Goal: Navigation & Orientation: Find specific page/section

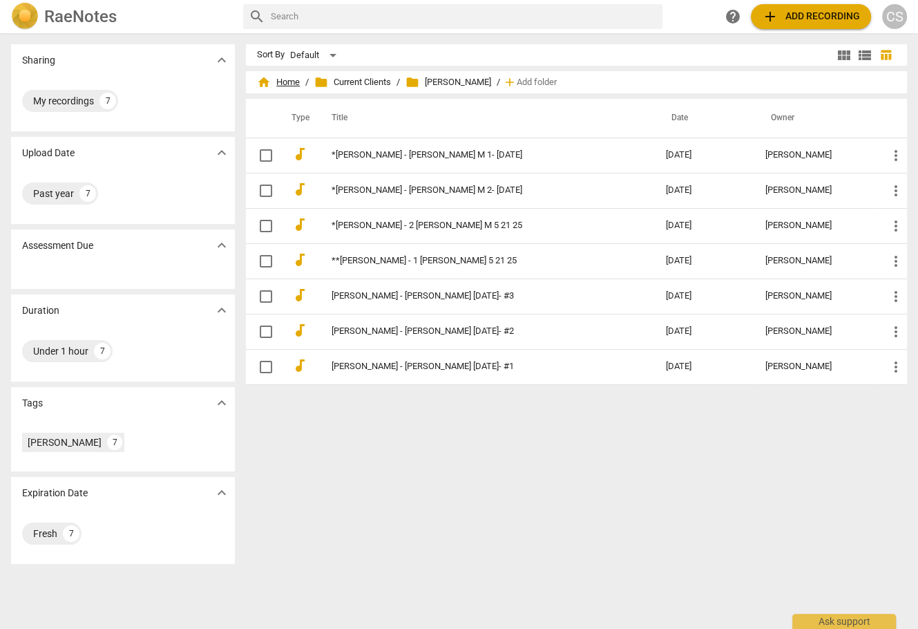
click at [287, 79] on span "home Home" at bounding box center [278, 82] width 43 height 14
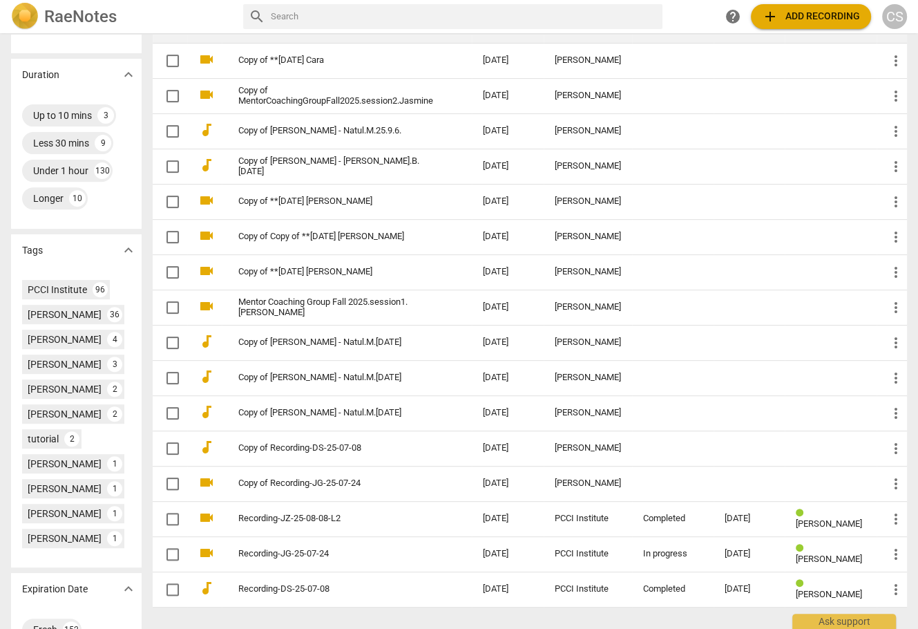
scroll to position [432, 0]
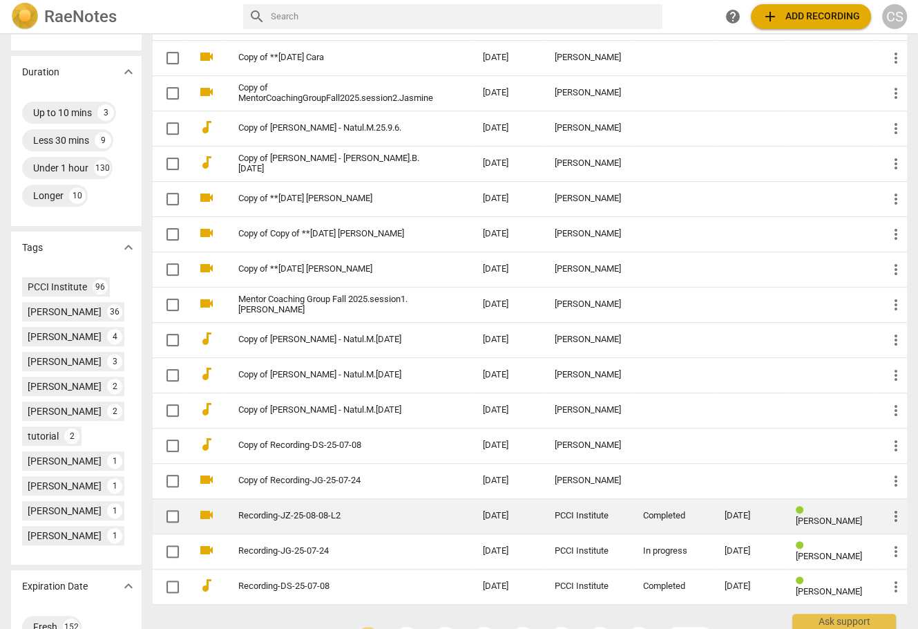
click at [444, 511] on td "Recording-JZ-25-08-08-L2" at bounding box center [347, 515] width 250 height 35
